Goal: Information Seeking & Learning: Understand process/instructions

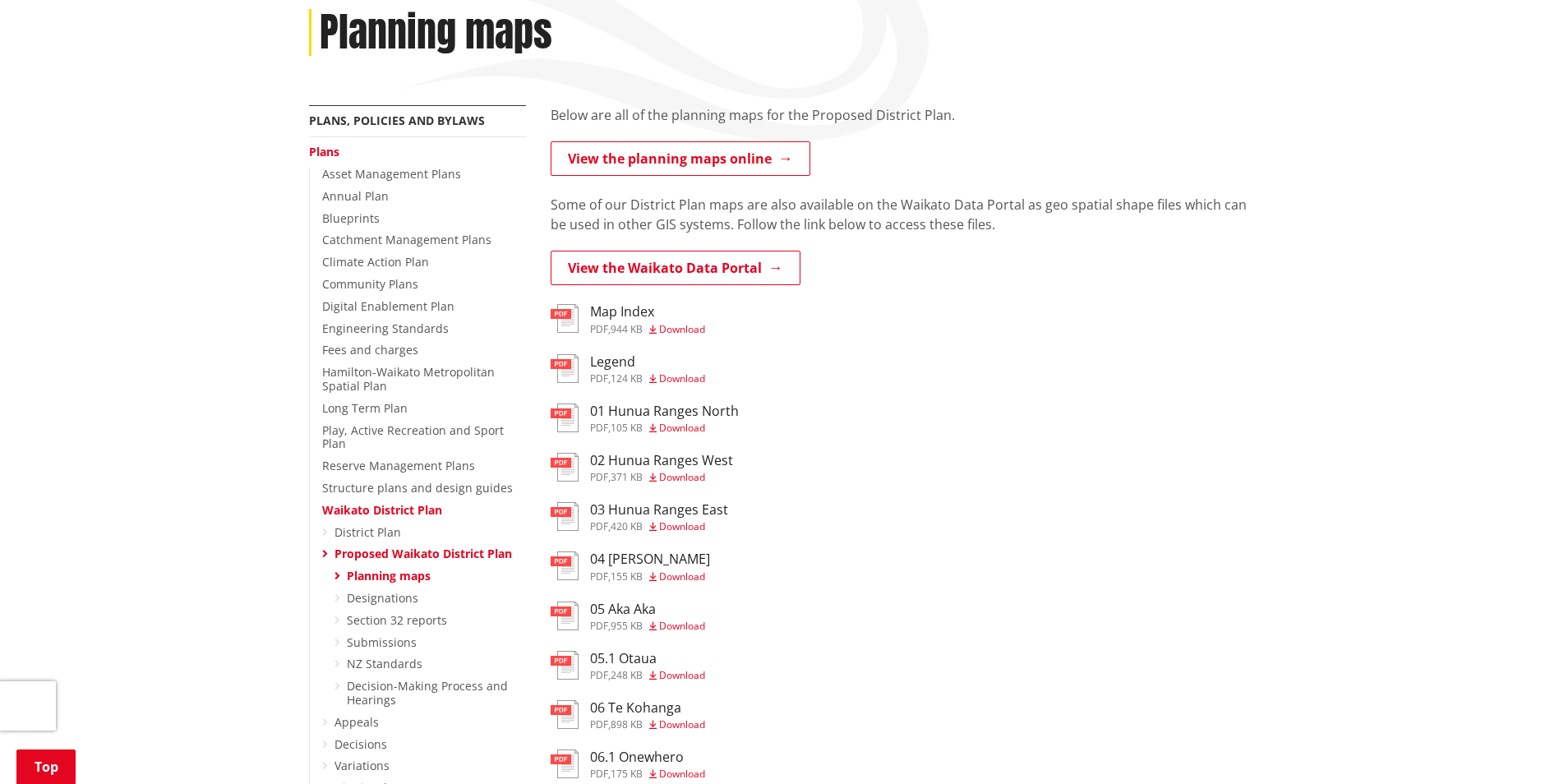
scroll to position [329, 0]
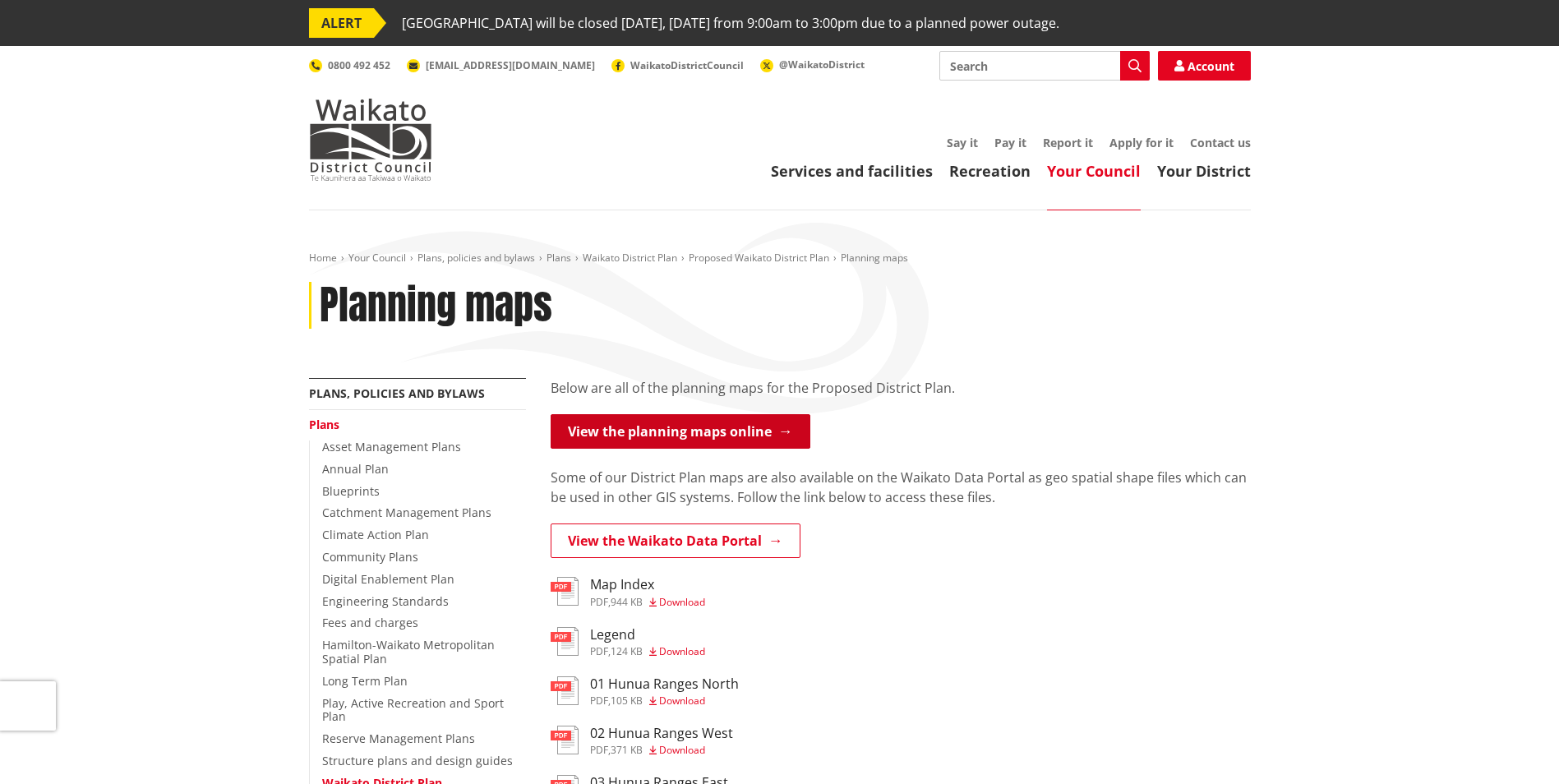
click at [694, 434] on link "View the planning maps online" at bounding box center [680, 432] width 259 height 35
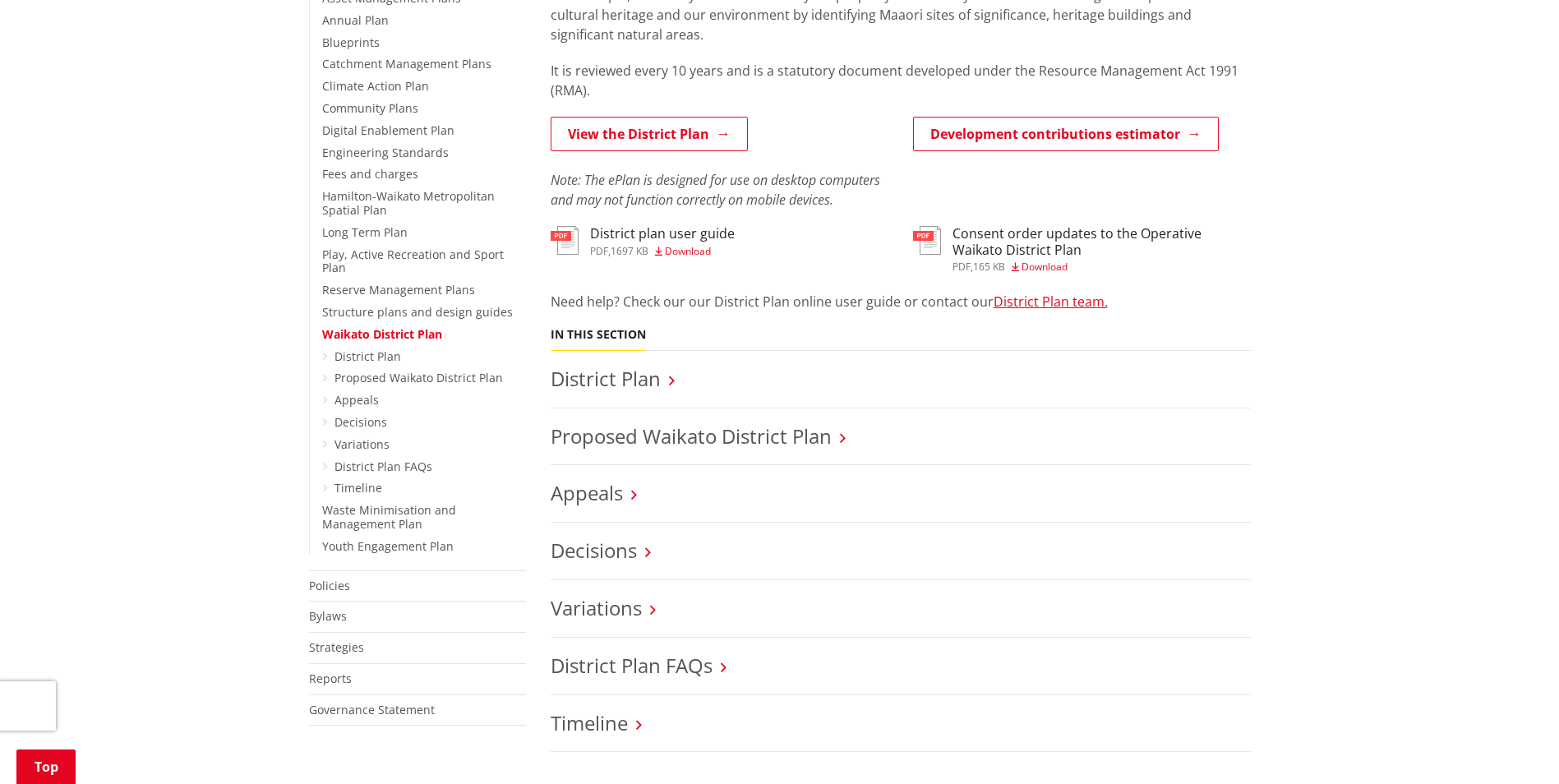
scroll to position [493, 0]
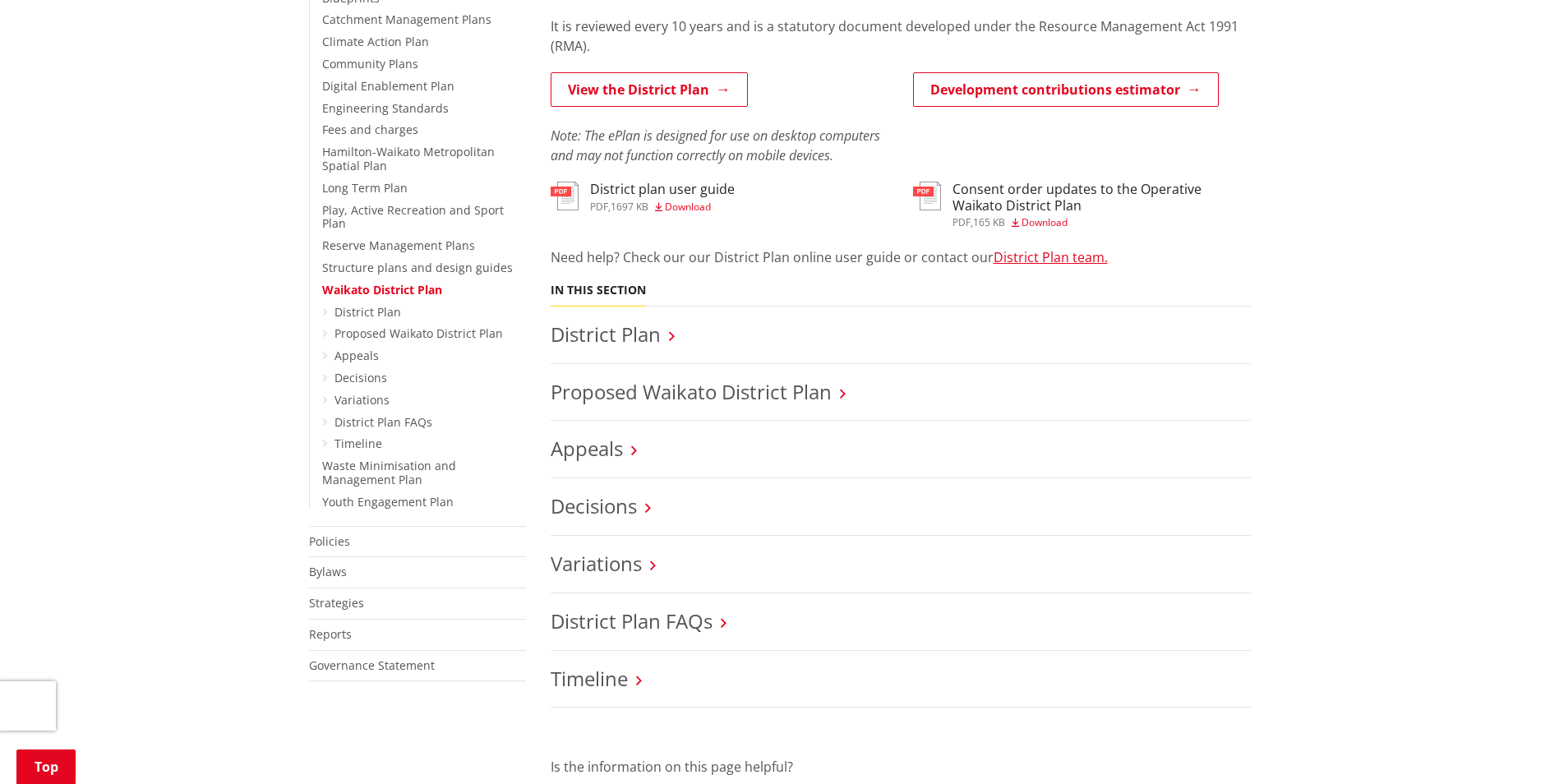
click at [838, 396] on h3 "Proposed Waikato District Plan" at bounding box center [900, 392] width 700 height 24
click at [845, 393] on icon at bounding box center [842, 394] width 6 height 15
click at [843, 388] on icon at bounding box center [842, 394] width 6 height 15
click at [661, 331] on h3 "District Plan" at bounding box center [900, 335] width 700 height 24
click at [639, 336] on link "District Plan" at bounding box center [605, 334] width 110 height 27
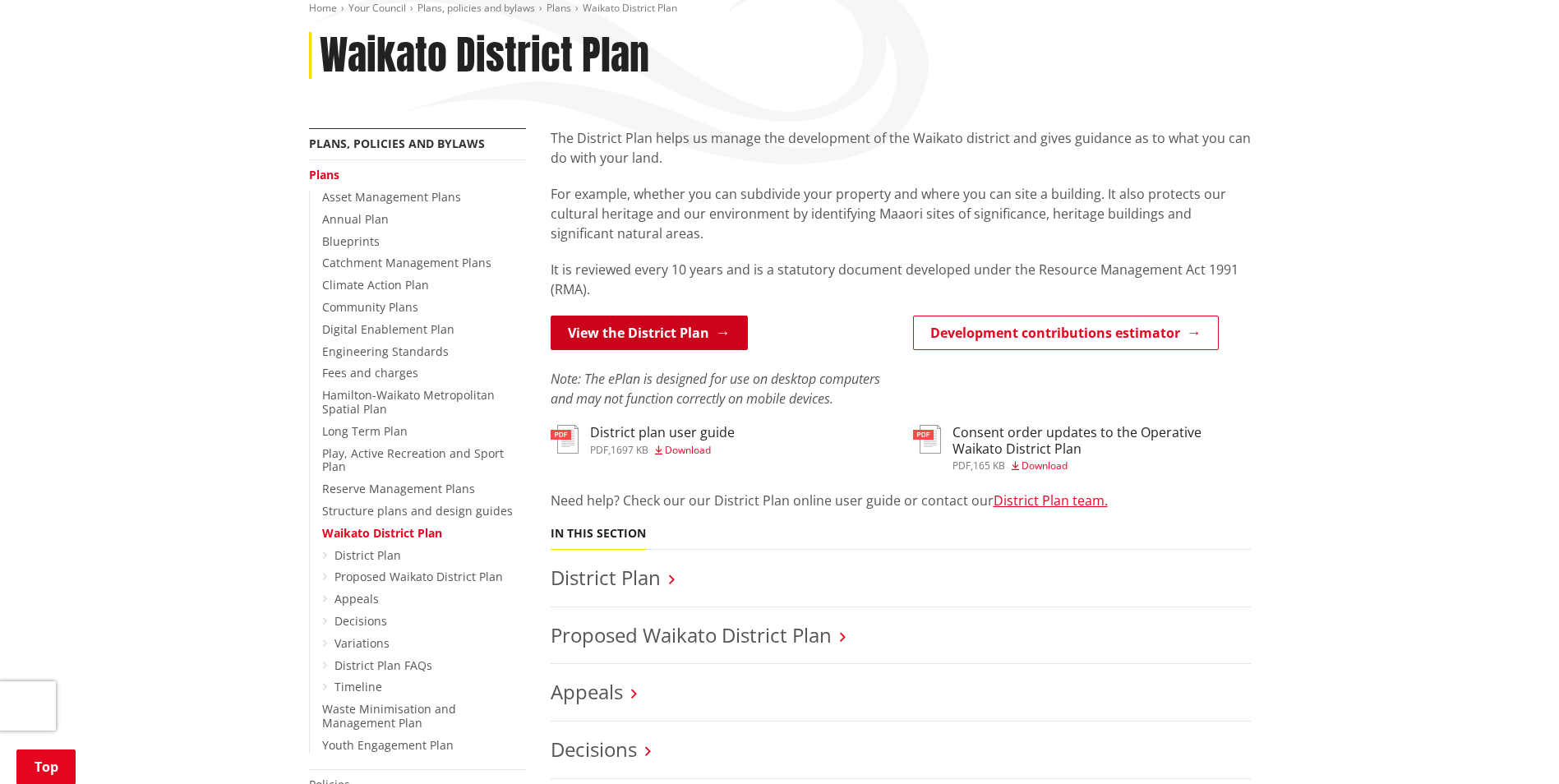
scroll to position [246, 0]
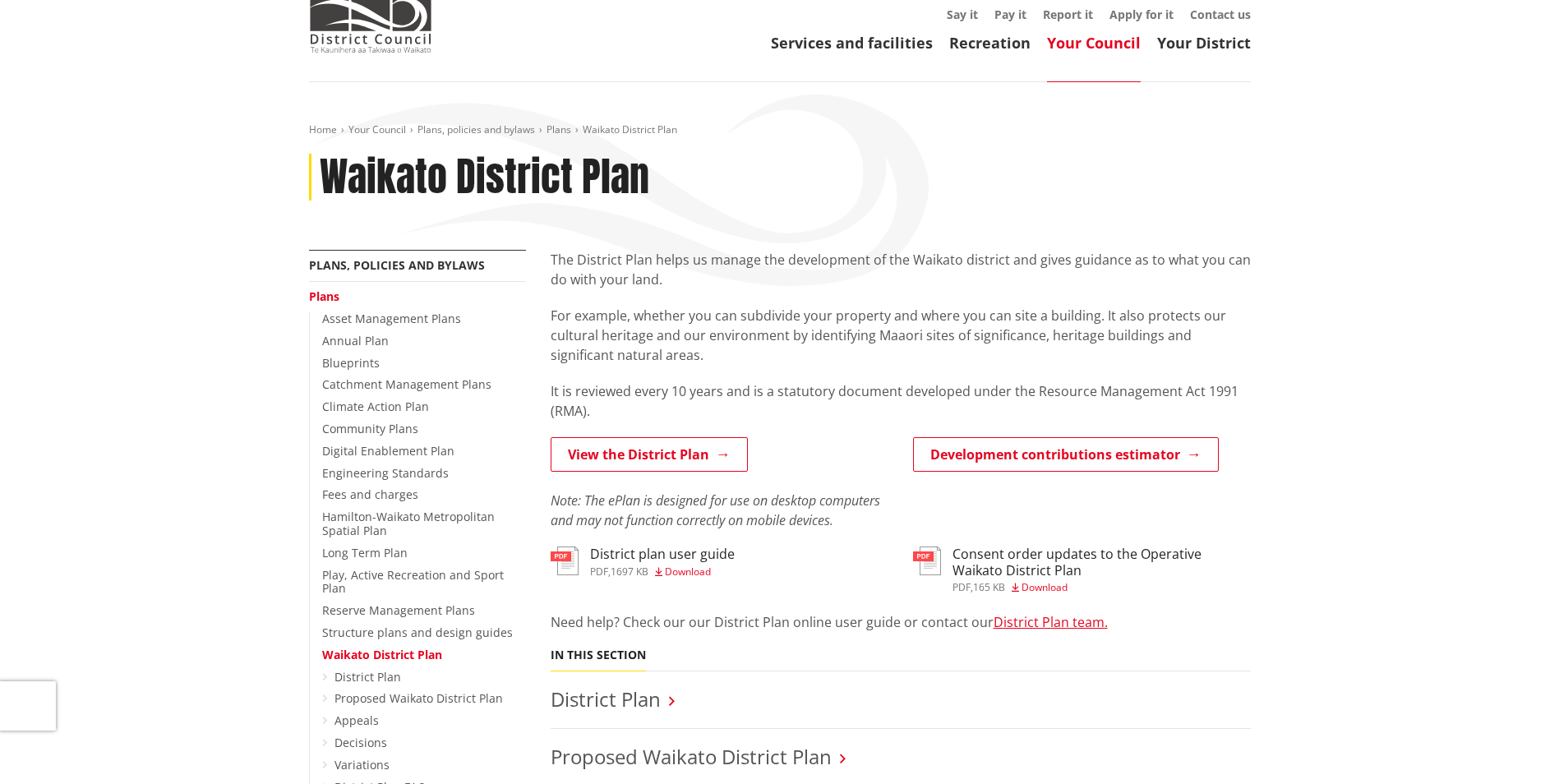
scroll to position [164, 0]
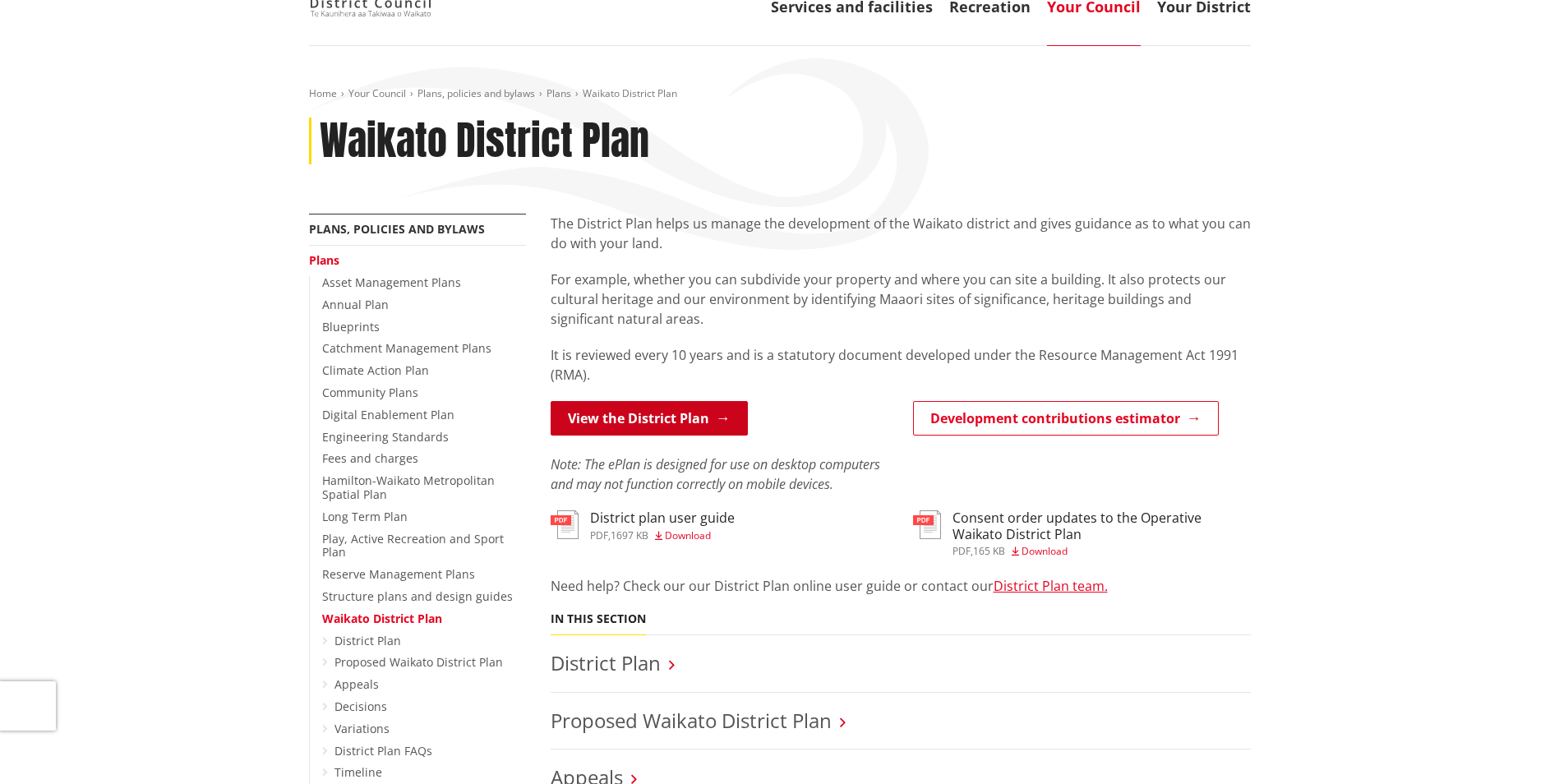
click at [665, 419] on link "View the District Plan" at bounding box center [649, 419] width 197 height 35
